Goal: Information Seeking & Learning: Learn about a topic

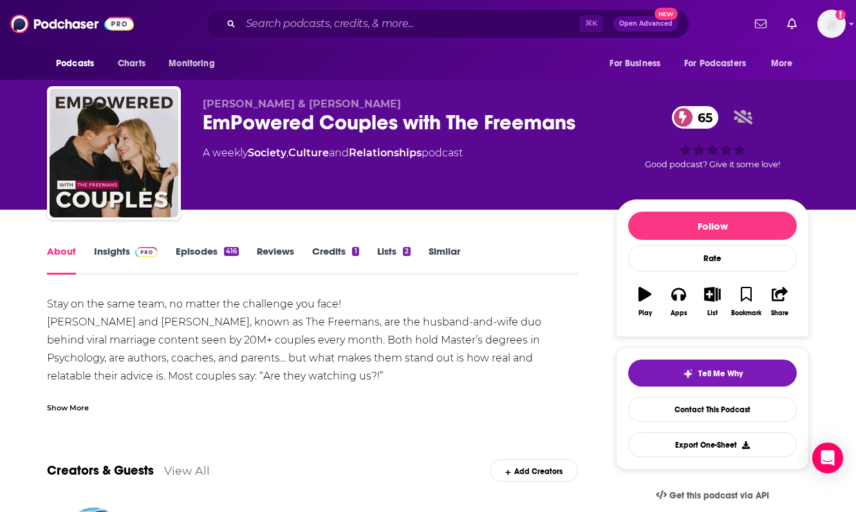
click at [274, 136] on div "Aaron & Jocelyn Freeman EmPowered Couples with The Freemans 65 A weekly Society…" at bounding box center [399, 149] width 393 height 103
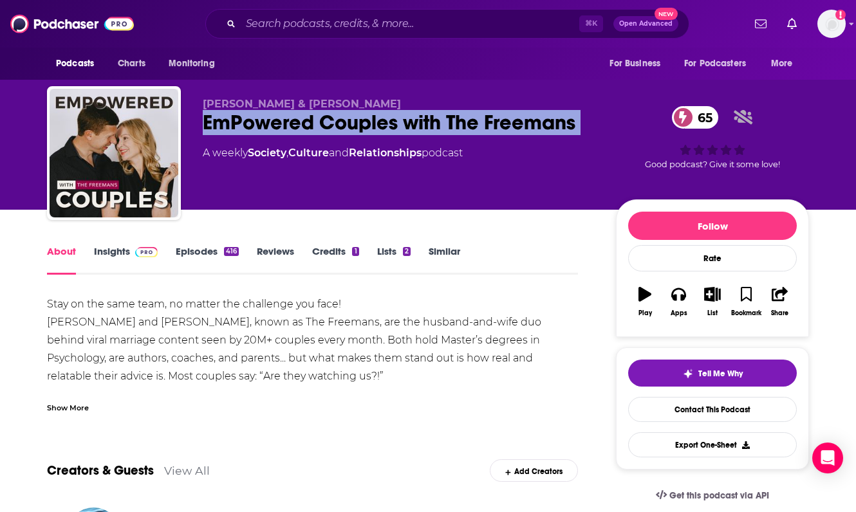
click at [274, 136] on div "Aaron & Jocelyn Freeman EmPowered Couples with The Freemans 65 A weekly Society…" at bounding box center [399, 149] width 393 height 103
copy div "EmPowered Couples with The Freemans 65"
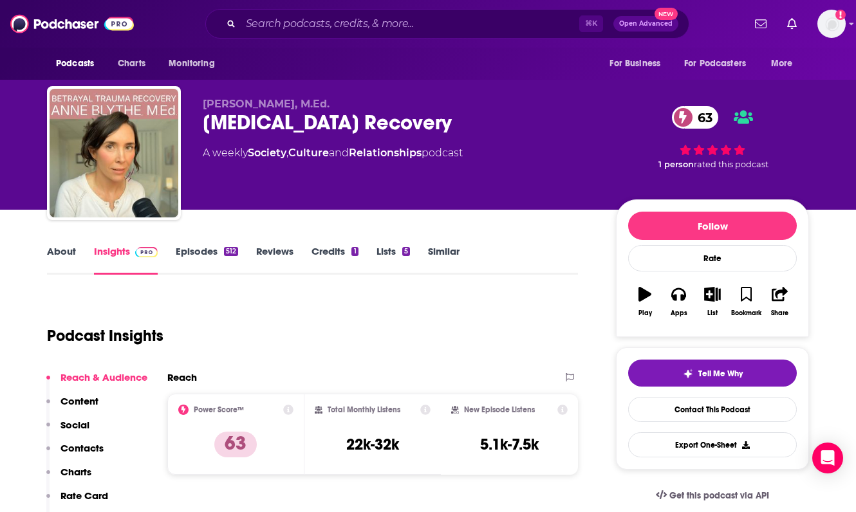
click at [235, 108] on span "Anne Blythe, M.Ed." at bounding box center [266, 104] width 127 height 12
click at [235, 117] on div "Betrayal Trauma Recovery 63" at bounding box center [399, 122] width 393 height 25
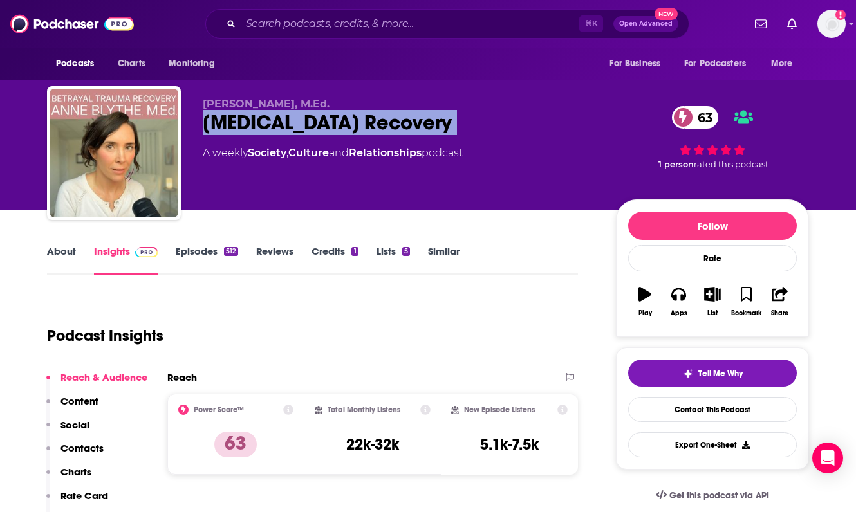
click at [235, 117] on div "Betrayal Trauma Recovery 63" at bounding box center [399, 122] width 393 height 25
copy div "Betrayal Trauma Recovery 63"
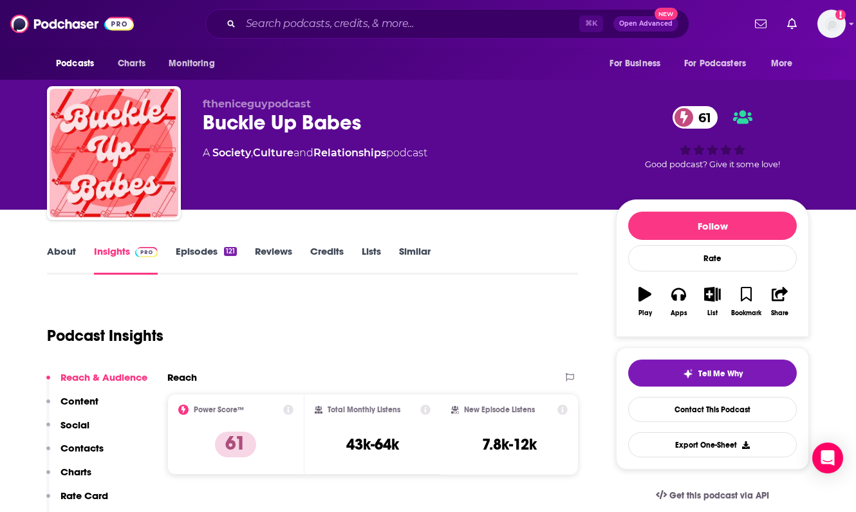
click at [287, 117] on div "Buckle Up Babes 61" at bounding box center [399, 122] width 393 height 25
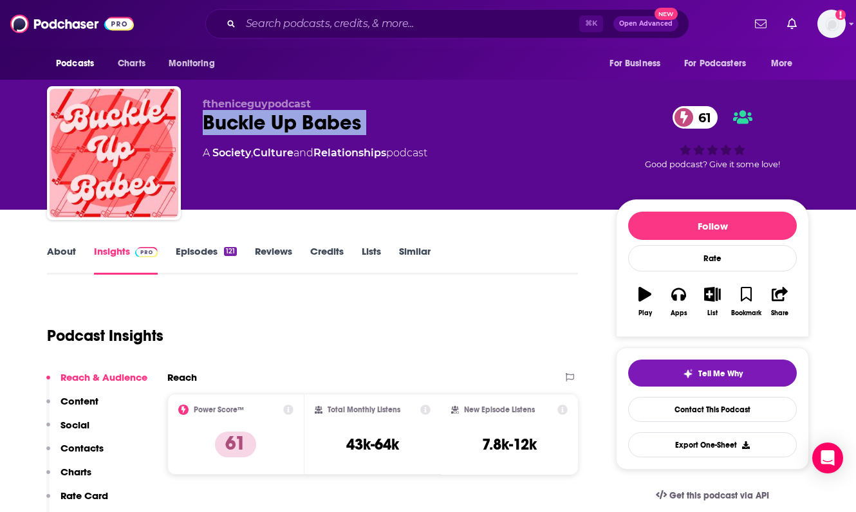
click at [287, 117] on div "Buckle Up Babes 61" at bounding box center [399, 122] width 393 height 25
copy div "Buckle Up Babes 61"
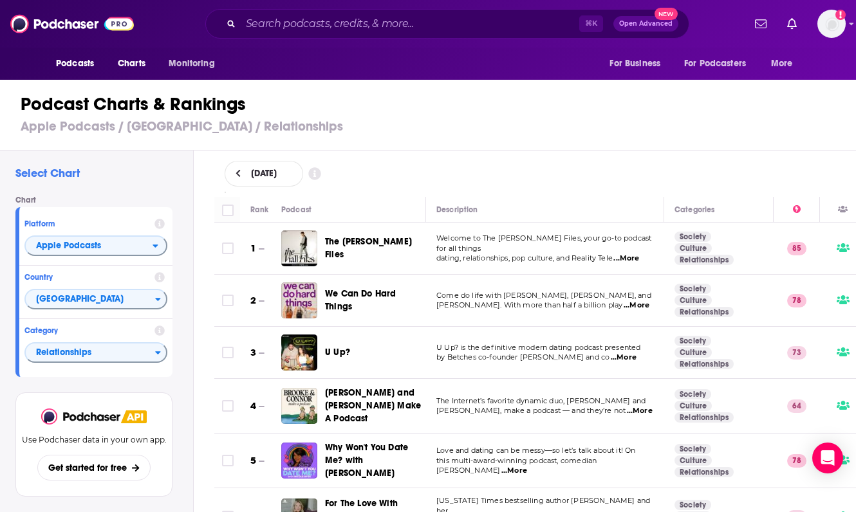
scroll to position [5533, 0]
